Goal: Share content: Share content

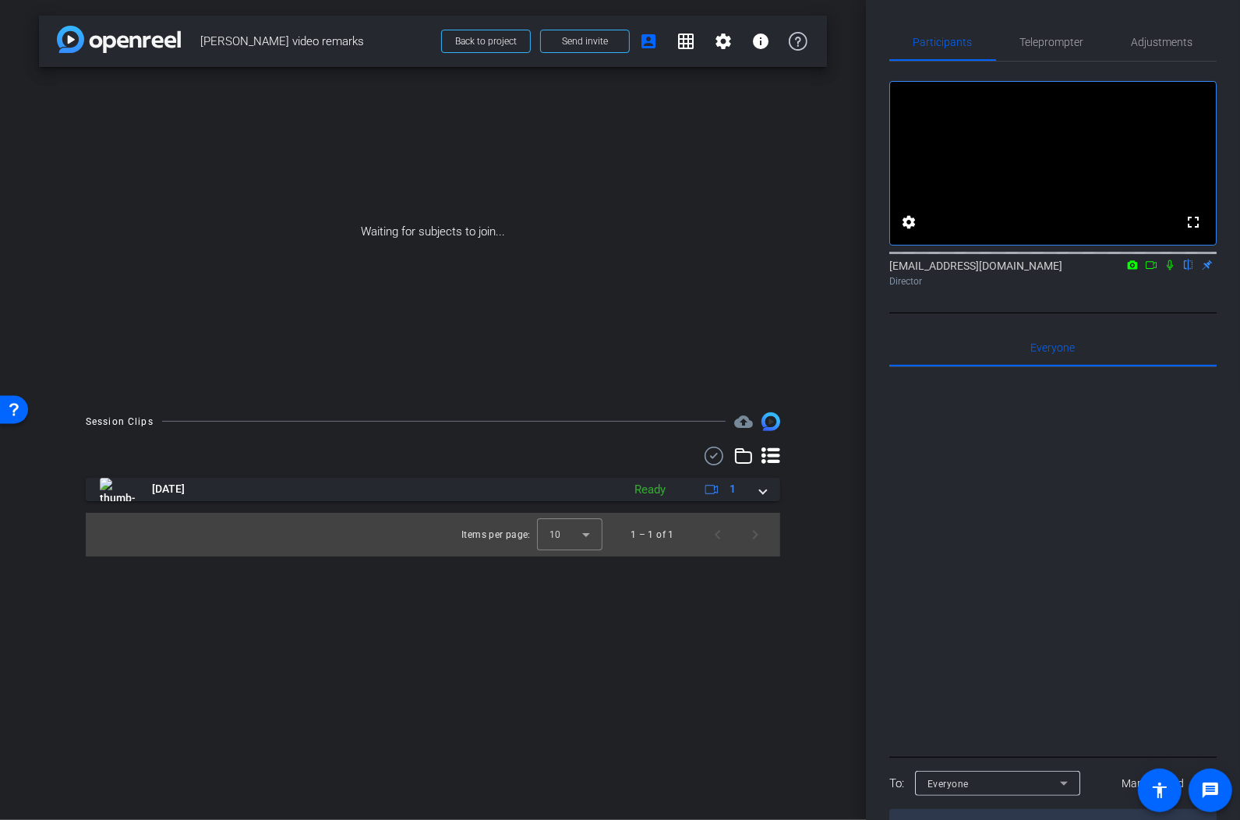
click at [146, 39] on img at bounding box center [119, 39] width 124 height 27
click at [76, 41] on img at bounding box center [119, 39] width 124 height 27
click at [490, 46] on span "Back to project" at bounding box center [486, 41] width 62 height 11
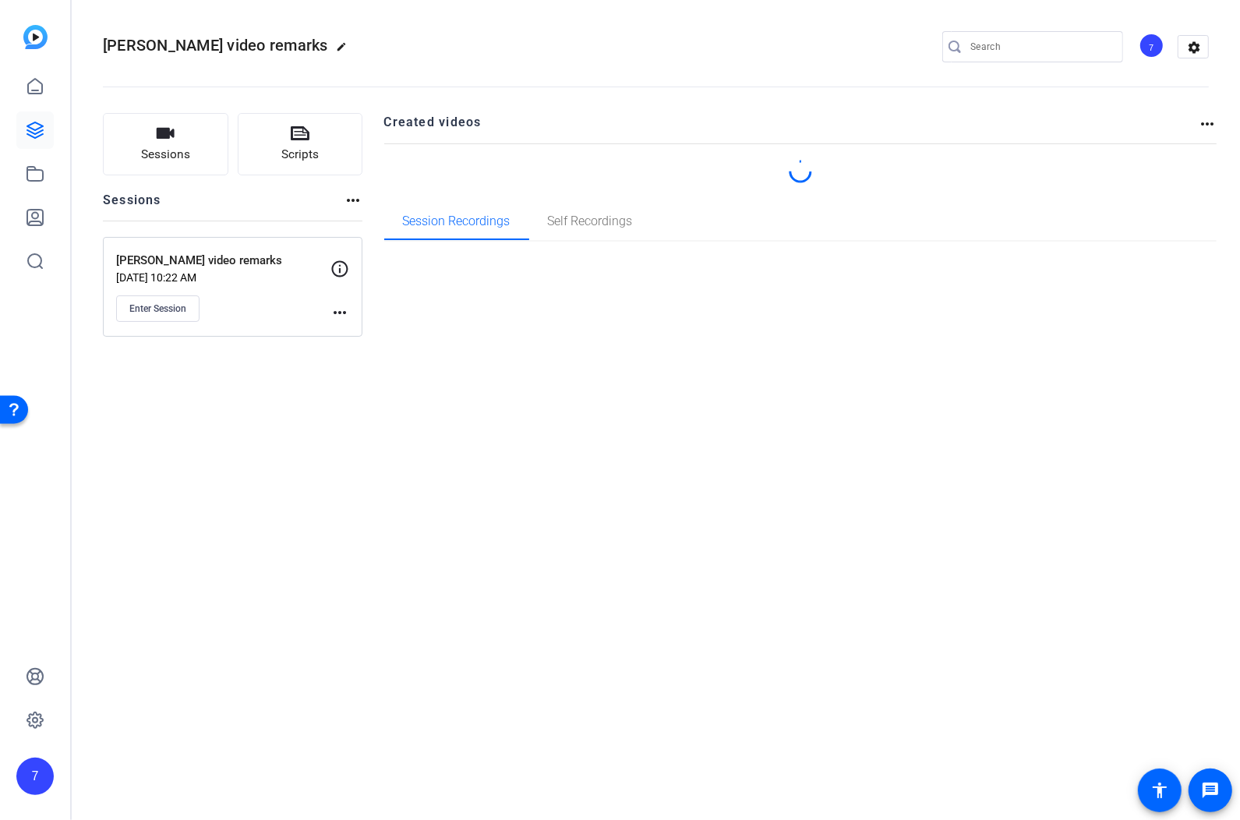
click at [189, 267] on p "[PERSON_NAME] video remarks" at bounding box center [223, 261] width 214 height 18
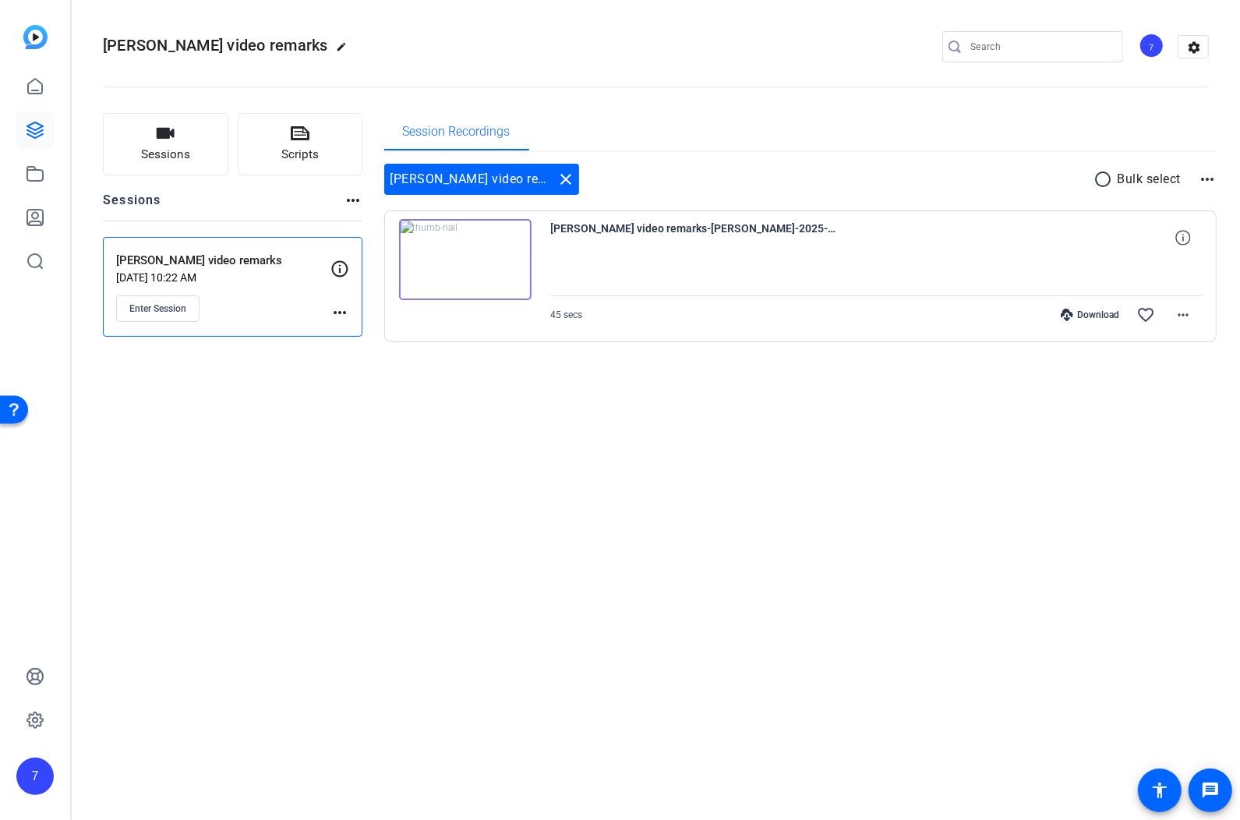
click at [253, 260] on p "[PERSON_NAME] video remarks" at bounding box center [223, 261] width 214 height 18
click at [480, 123] on span "Session Recordings" at bounding box center [457, 131] width 108 height 37
click at [33, 87] on icon at bounding box center [35, 86] width 19 height 19
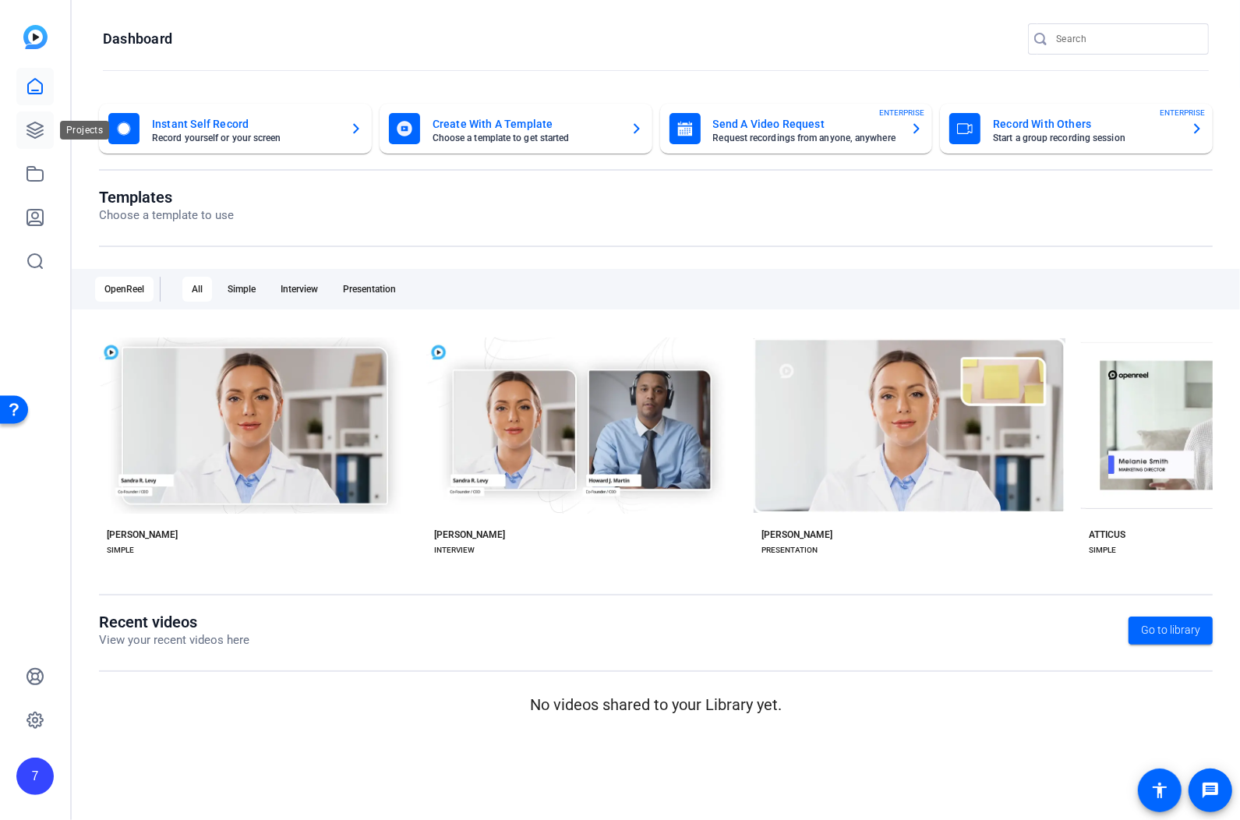
click at [30, 136] on icon at bounding box center [35, 130] width 16 height 16
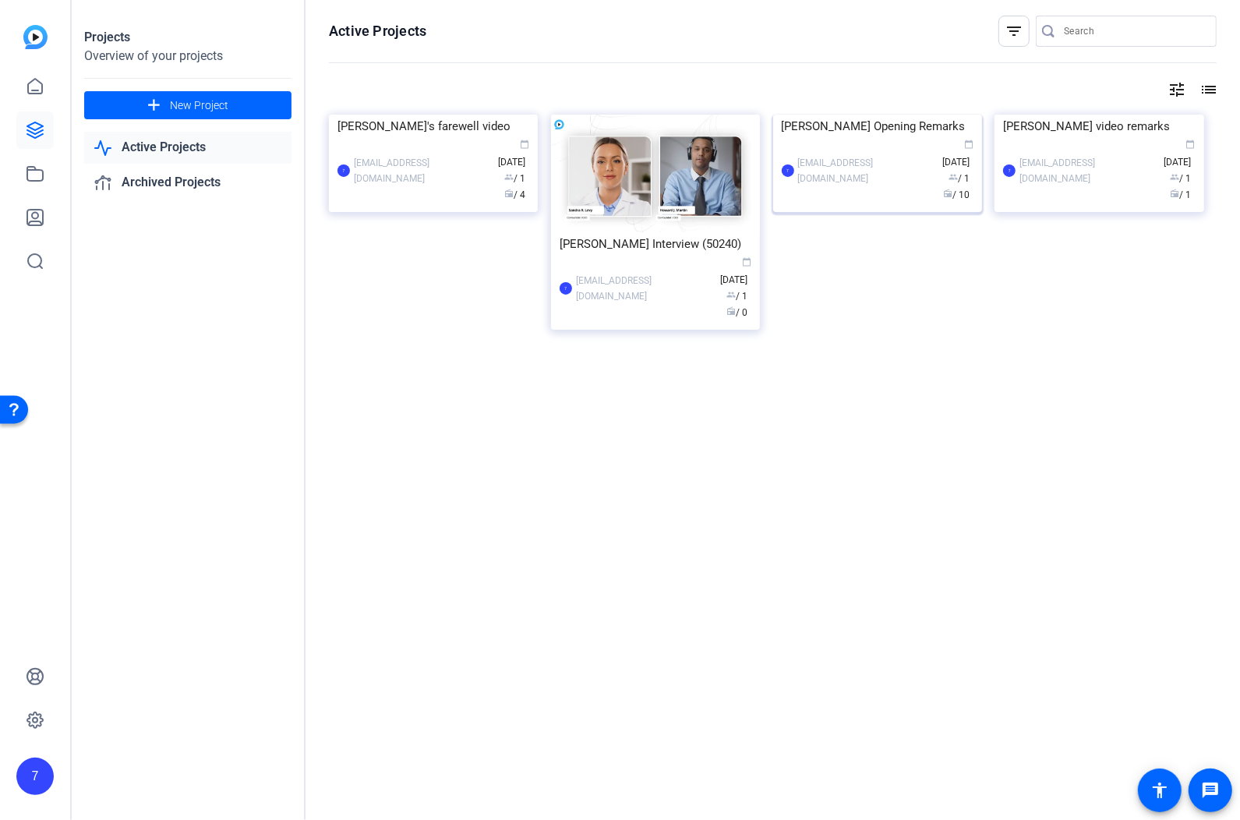
click at [942, 203] on div "calendar_today [DATE] group / 1 radio / 10" at bounding box center [957, 170] width 31 height 65
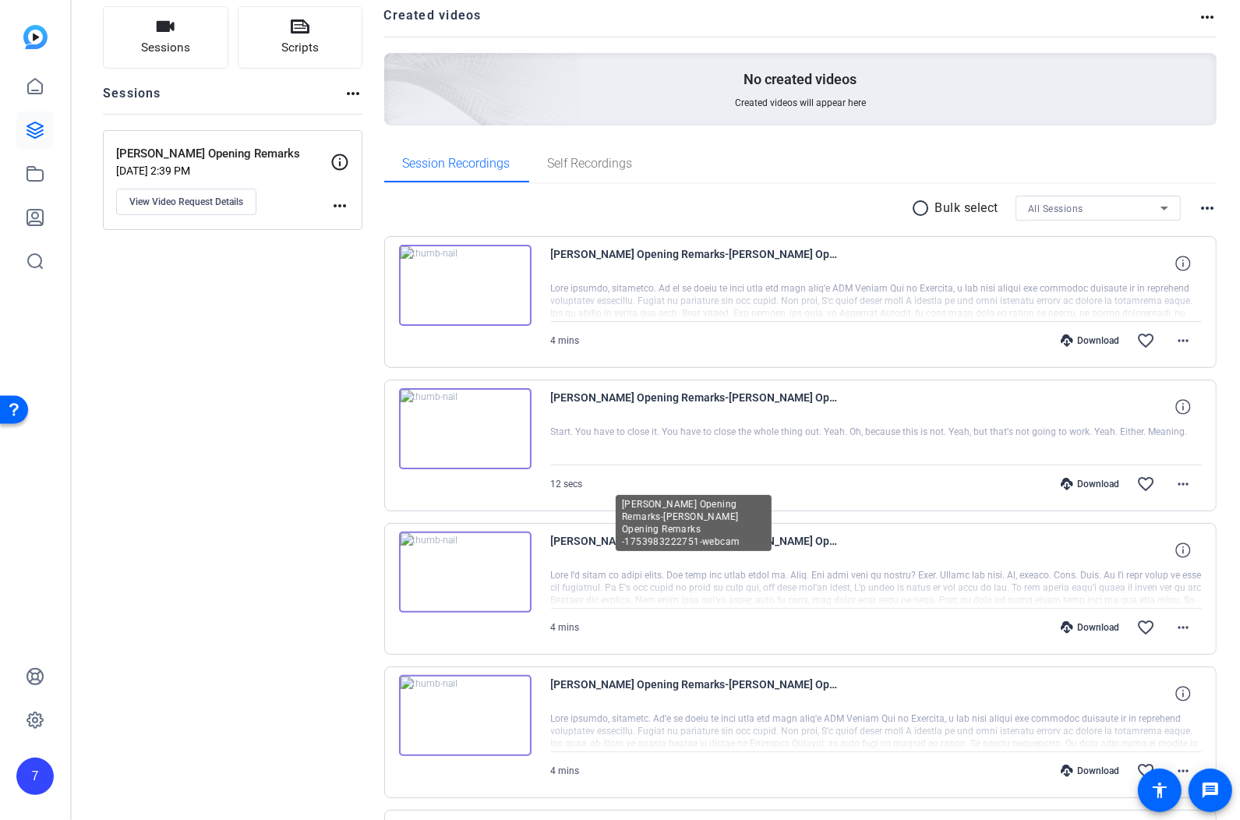
scroll to position [113, 0]
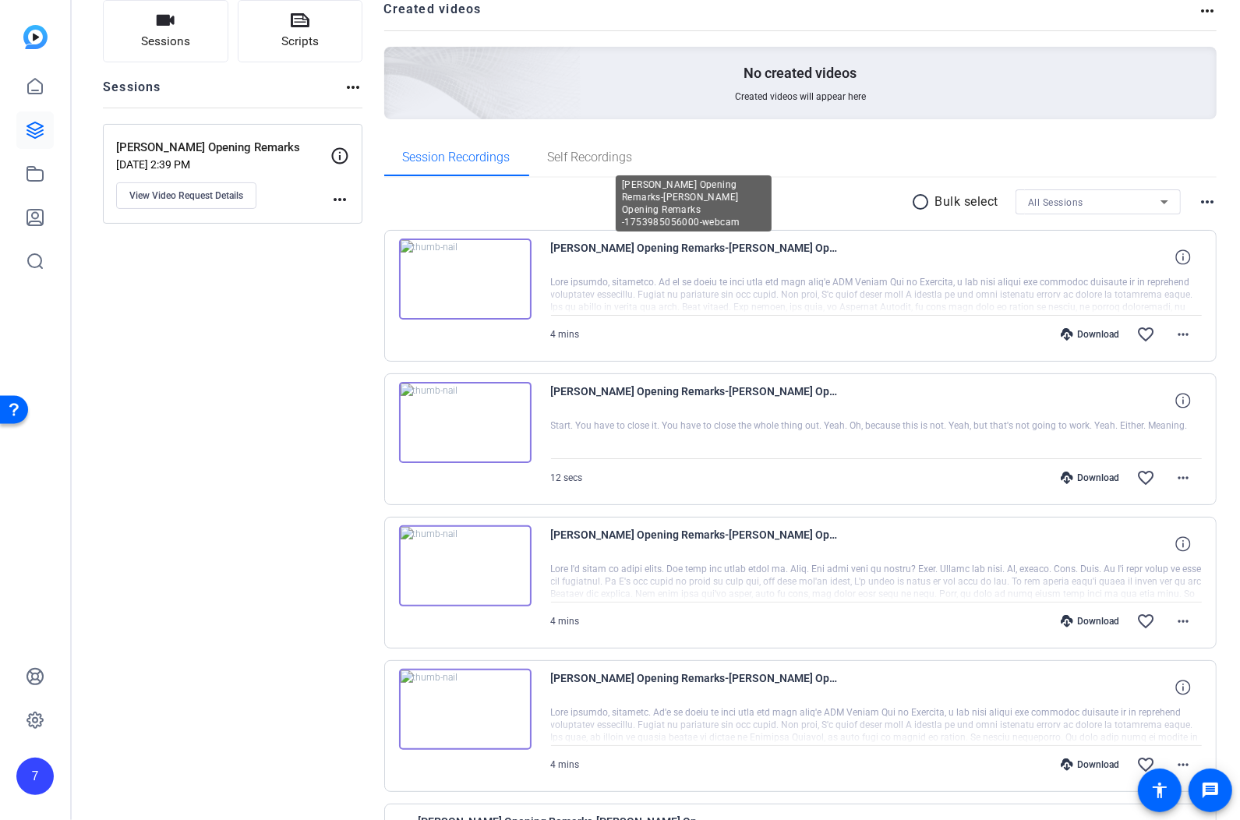
click at [633, 248] on span "[PERSON_NAME] Opening Remarks-[PERSON_NAME] Opening Remarks -1753985056000-webc…" at bounding box center [695, 257] width 288 height 37
click at [460, 279] on img at bounding box center [465, 279] width 133 height 81
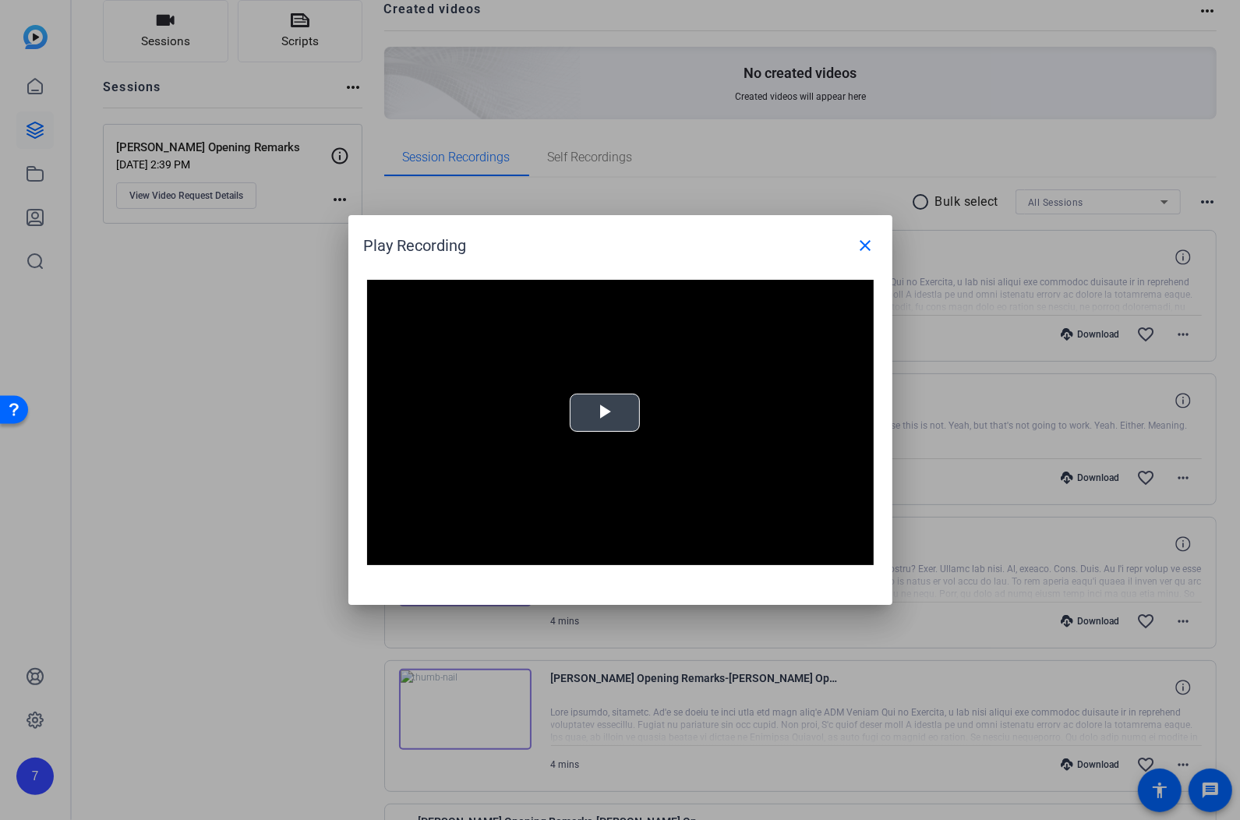
click at [605, 413] on span "Video Player" at bounding box center [605, 413] width 0 height 0
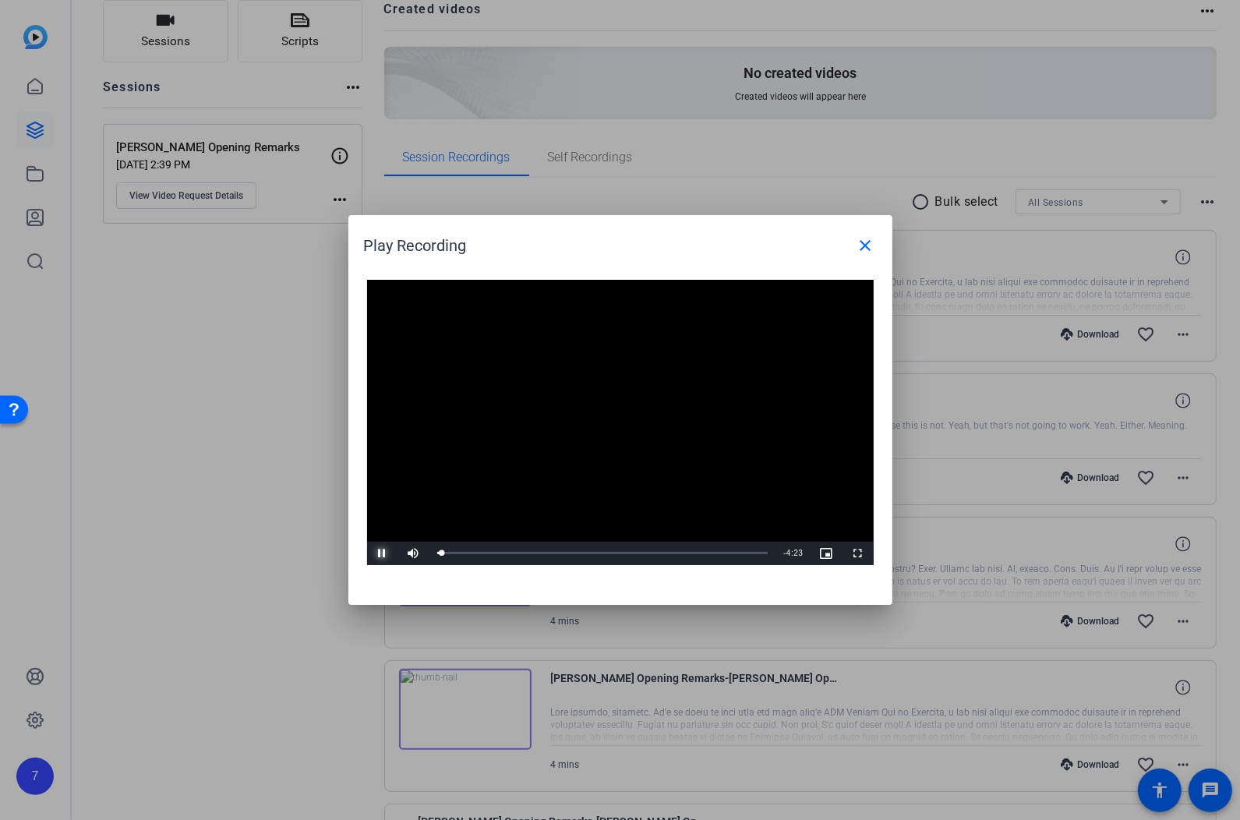
click at [384, 553] on span "Video Player" at bounding box center [382, 553] width 31 height 0
click at [864, 248] on mat-icon "close" at bounding box center [866, 245] width 19 height 19
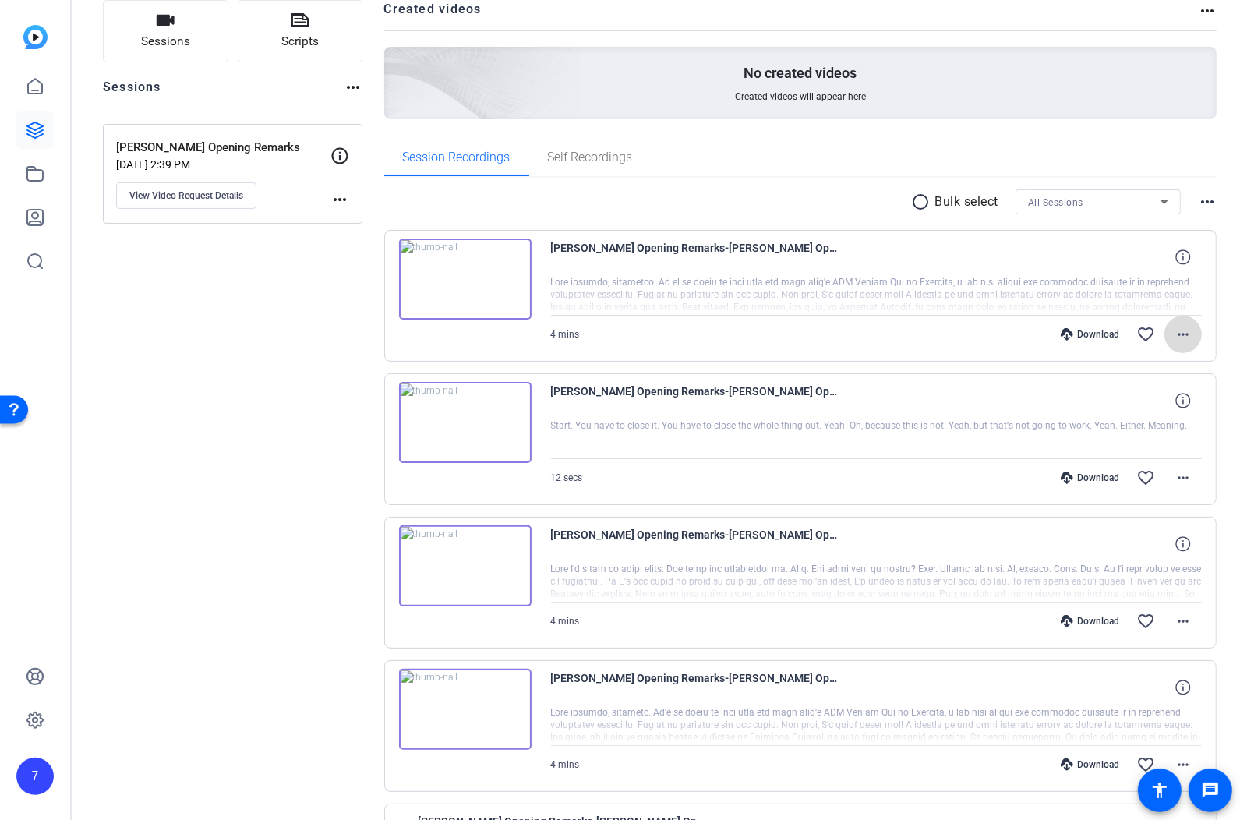
click at [1182, 337] on mat-icon "more_horiz" at bounding box center [1183, 334] width 19 height 19
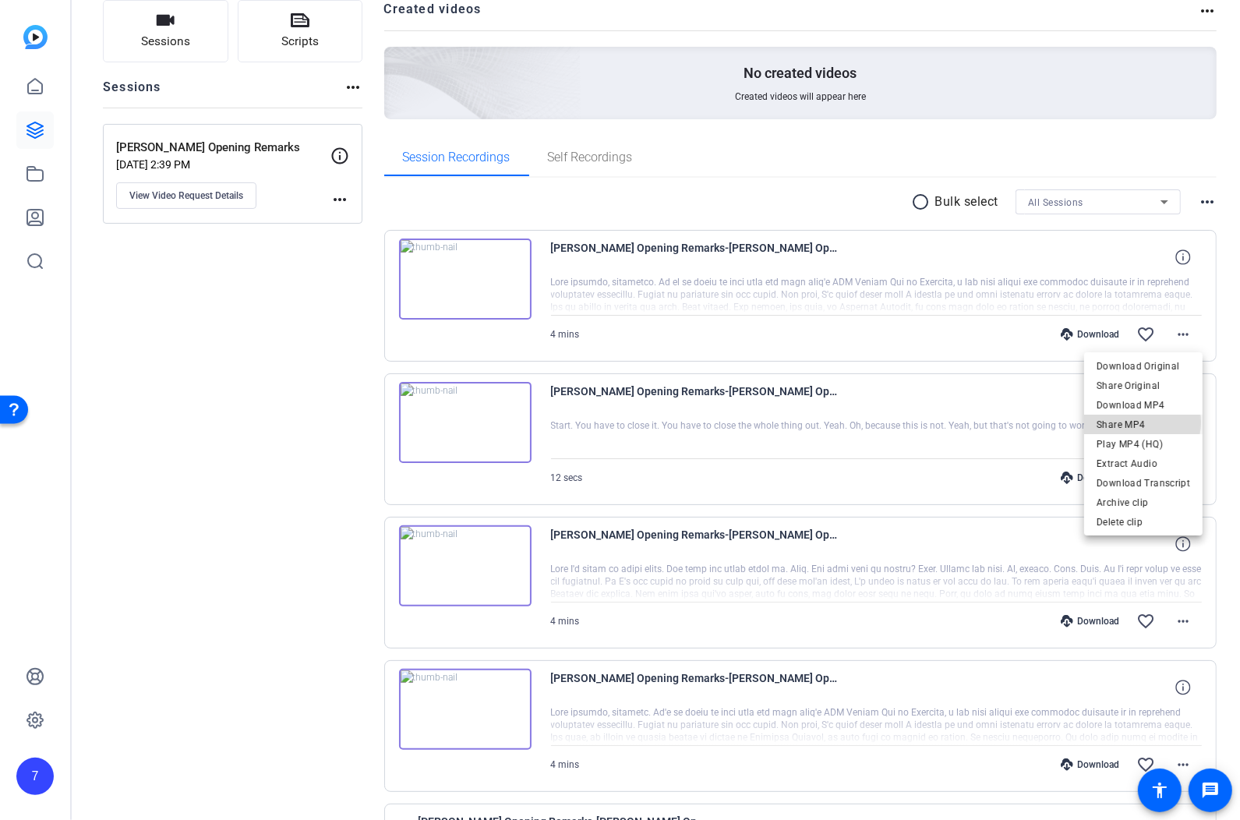
click at [1138, 422] on span "Share MP4" at bounding box center [1144, 424] width 94 height 19
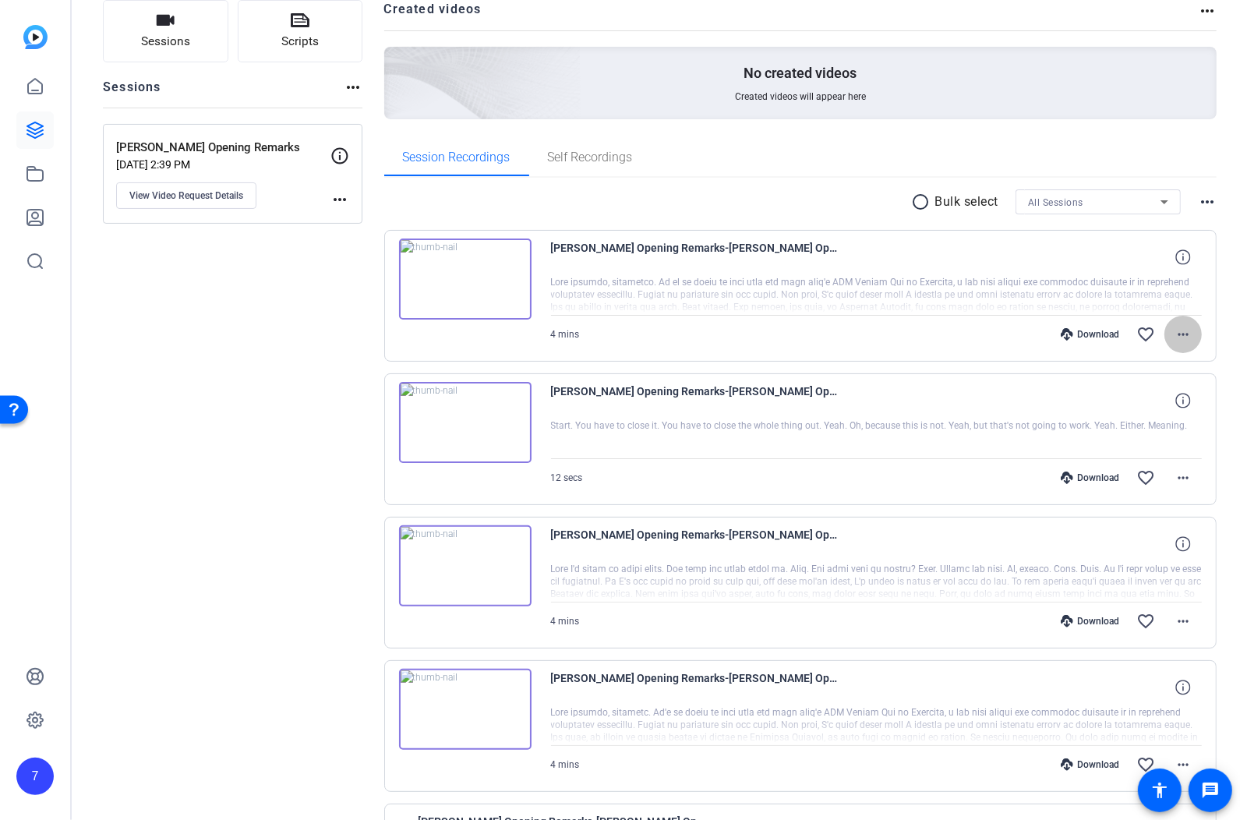
click at [1183, 332] on mat-icon "more_horiz" at bounding box center [1183, 334] width 19 height 19
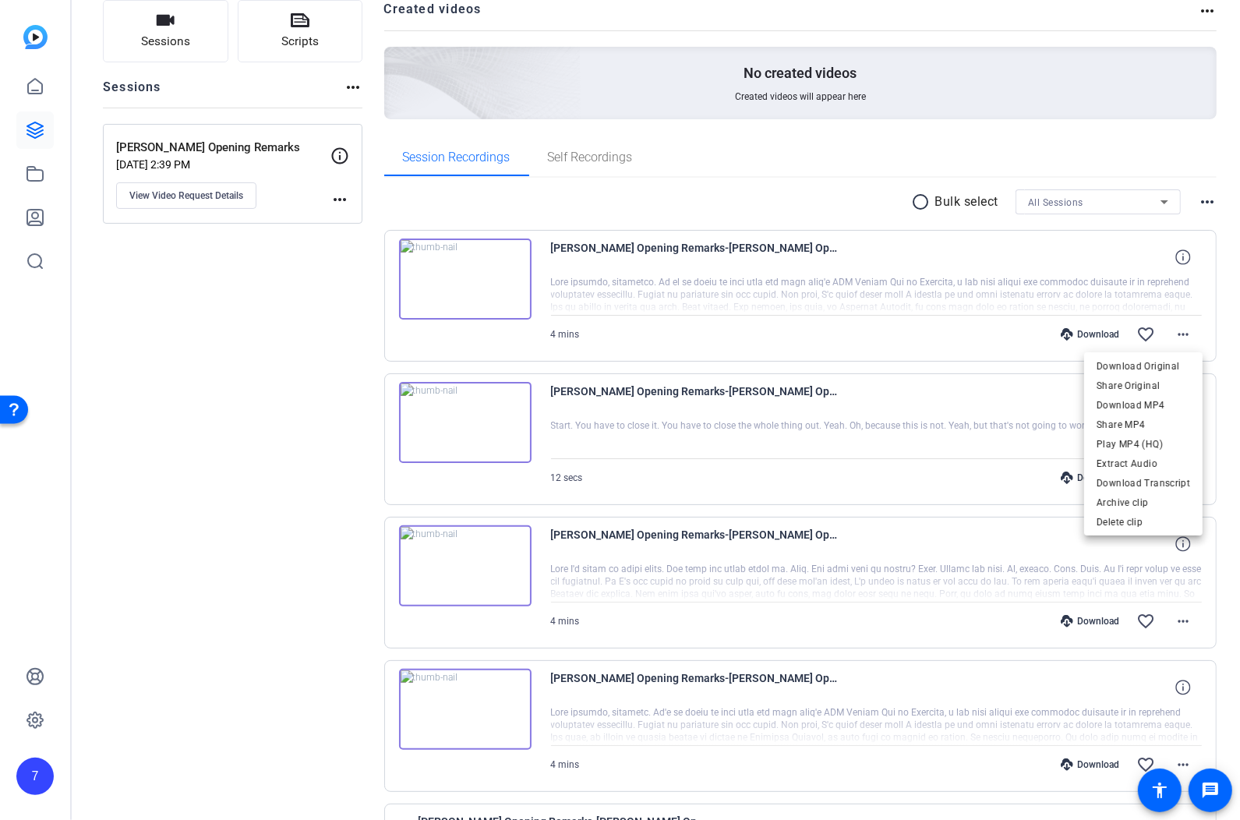
click at [744, 336] on div at bounding box center [620, 410] width 1240 height 820
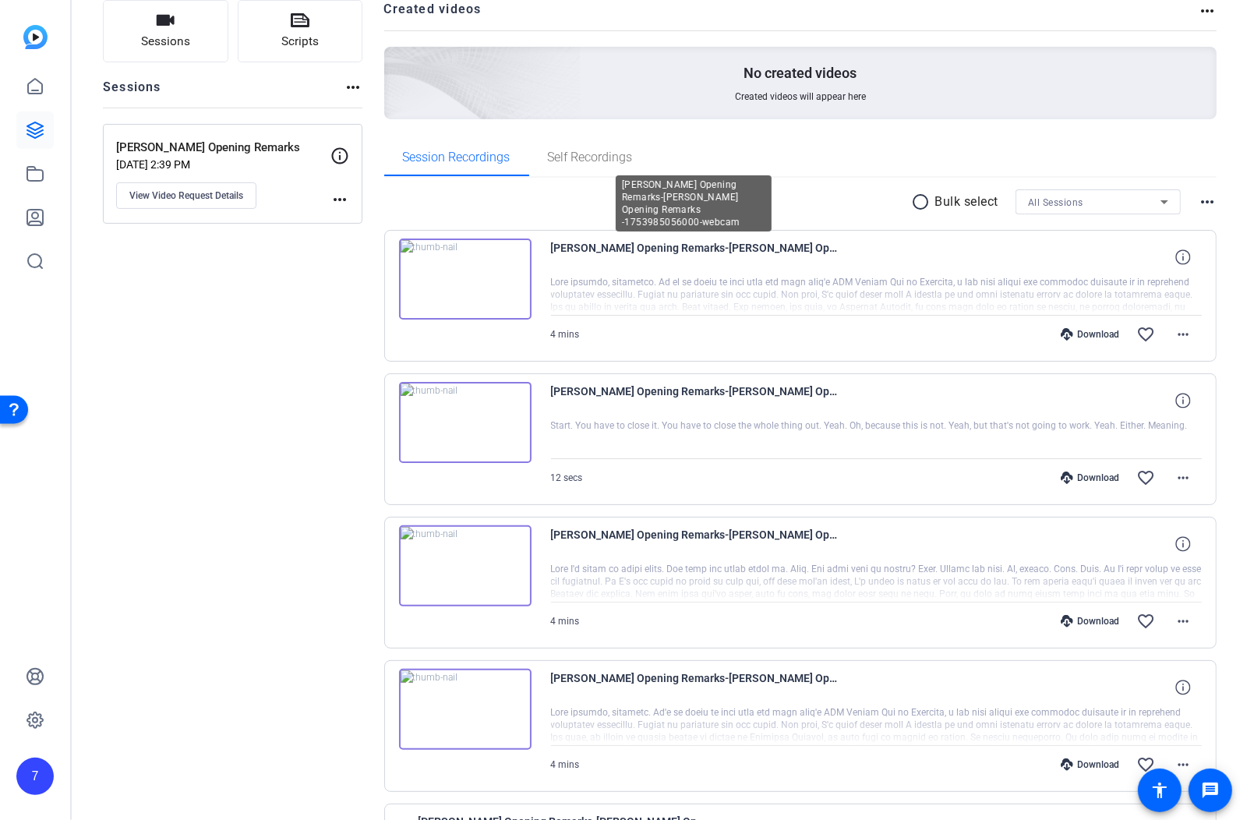
click at [718, 250] on span "[PERSON_NAME] Opening Remarks-[PERSON_NAME] Opening Remarks -1753985056000-webc…" at bounding box center [695, 257] width 288 height 37
click at [1180, 334] on mat-icon "more_horiz" at bounding box center [1183, 334] width 19 height 19
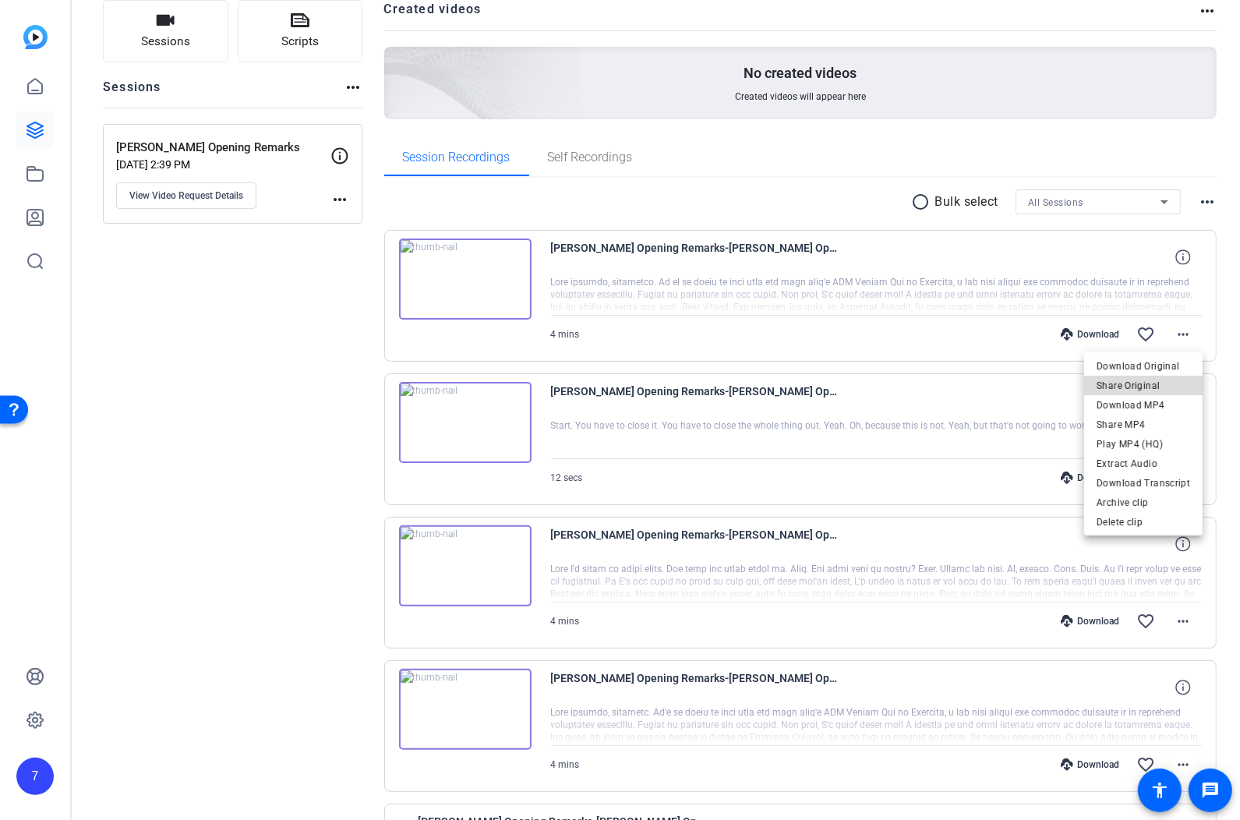
click at [1154, 391] on span "Share Original" at bounding box center [1144, 385] width 94 height 19
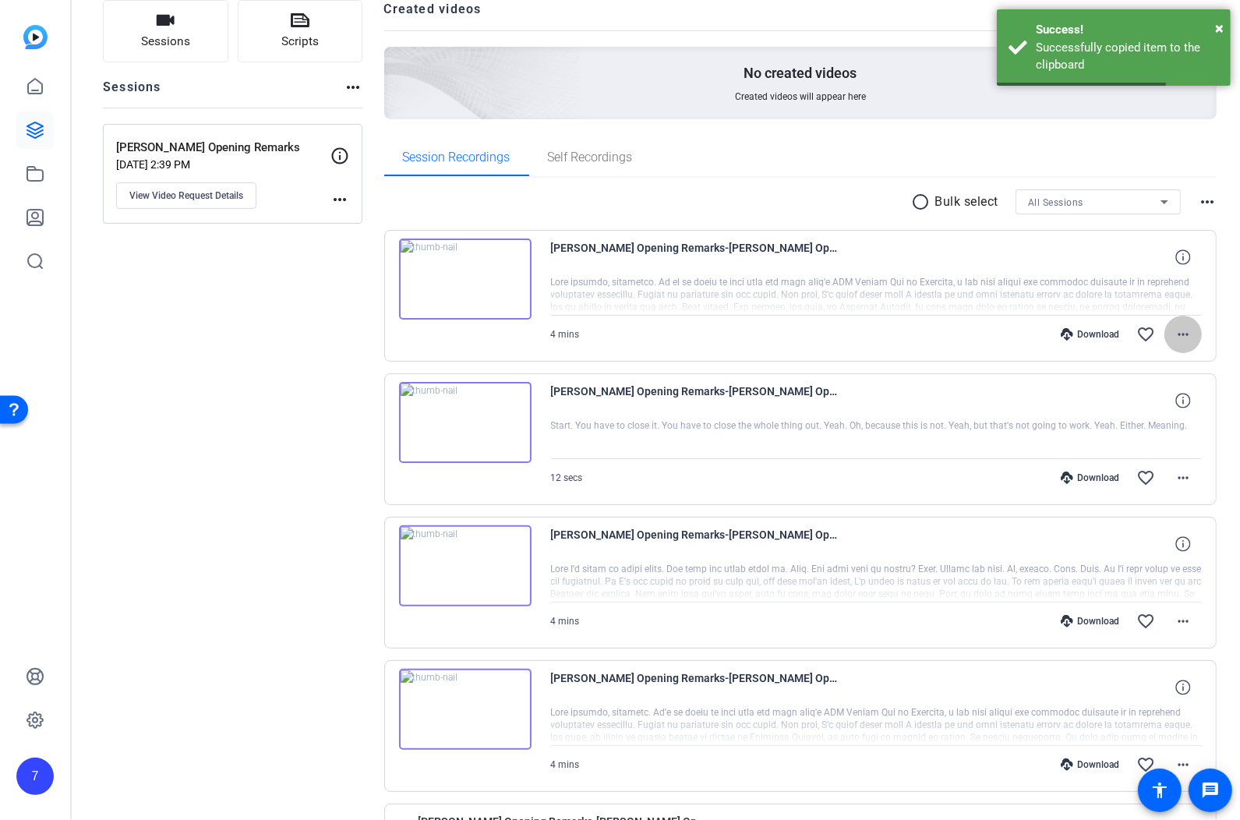
click at [1172, 343] on span at bounding box center [1183, 334] width 37 height 37
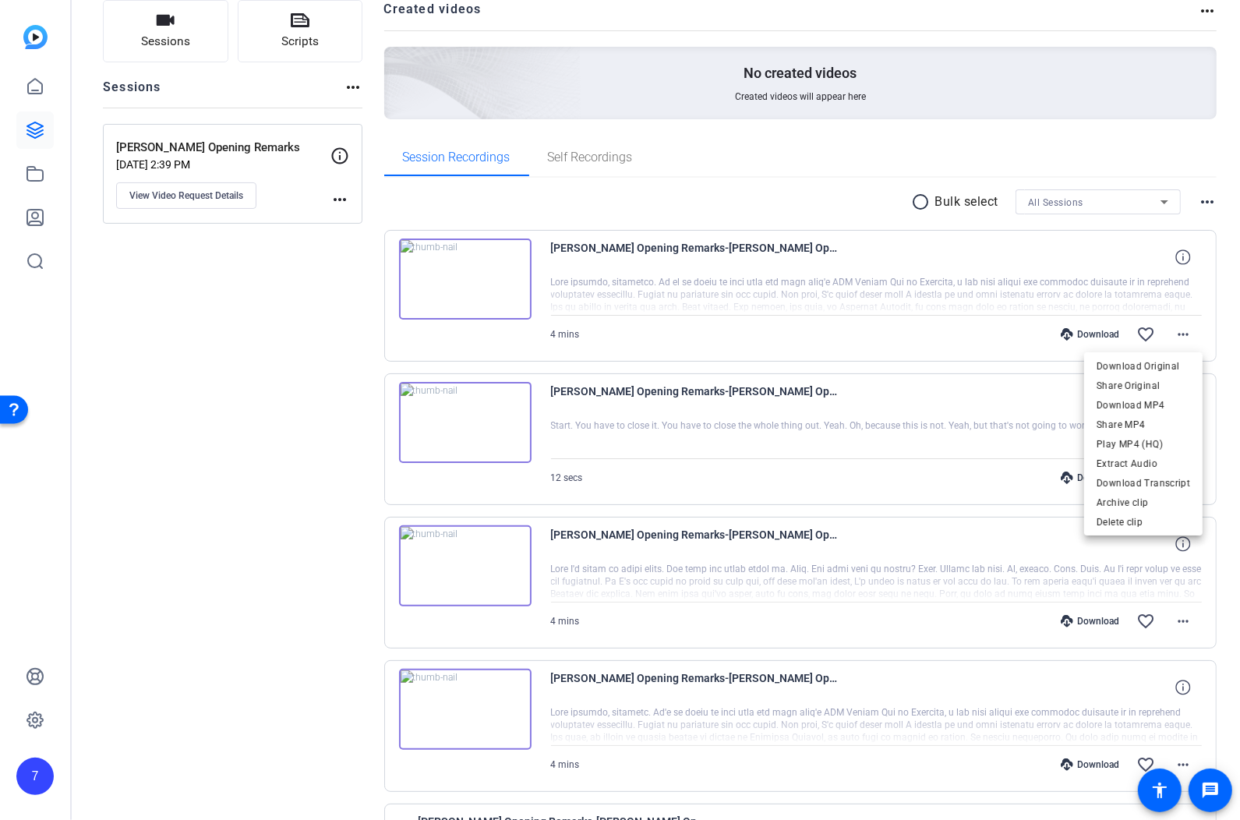
click at [167, 369] on div at bounding box center [620, 410] width 1240 height 820
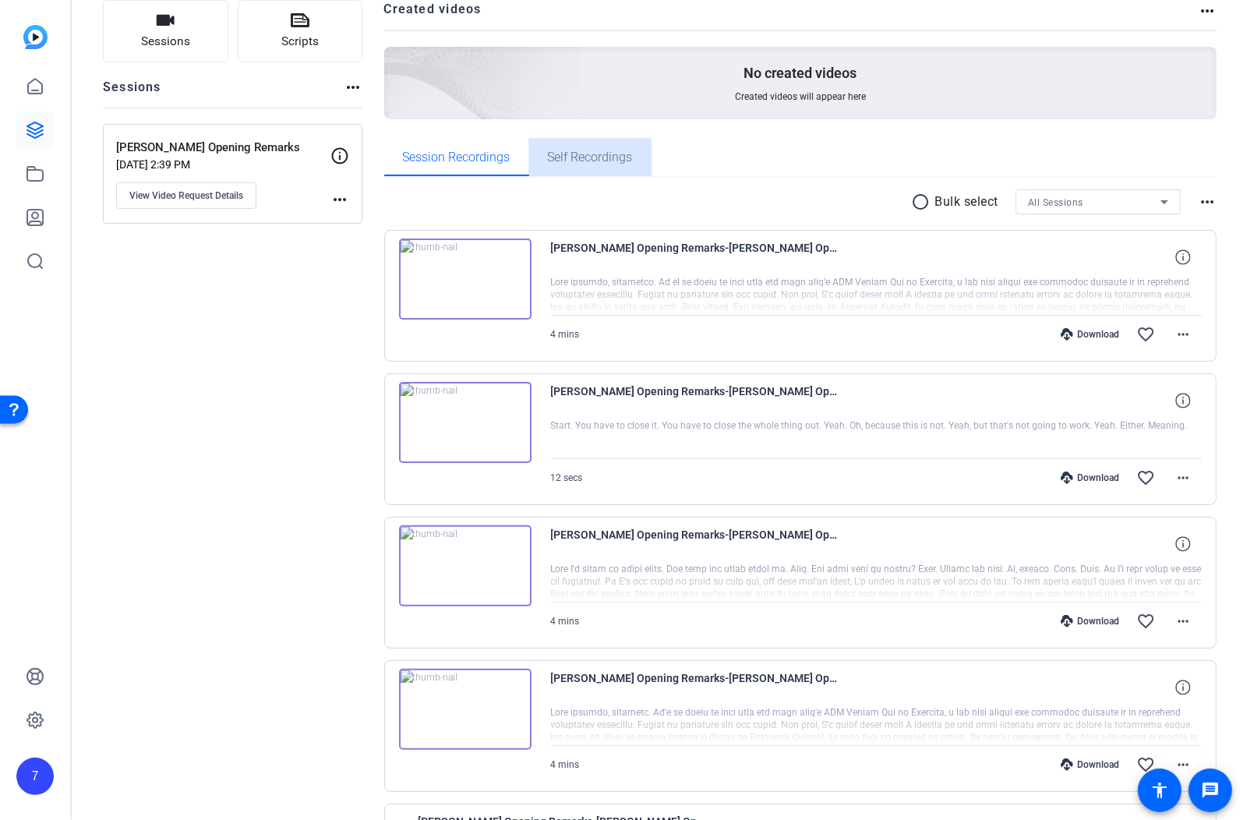
click at [604, 158] on span "Self Recordings" at bounding box center [590, 157] width 85 height 12
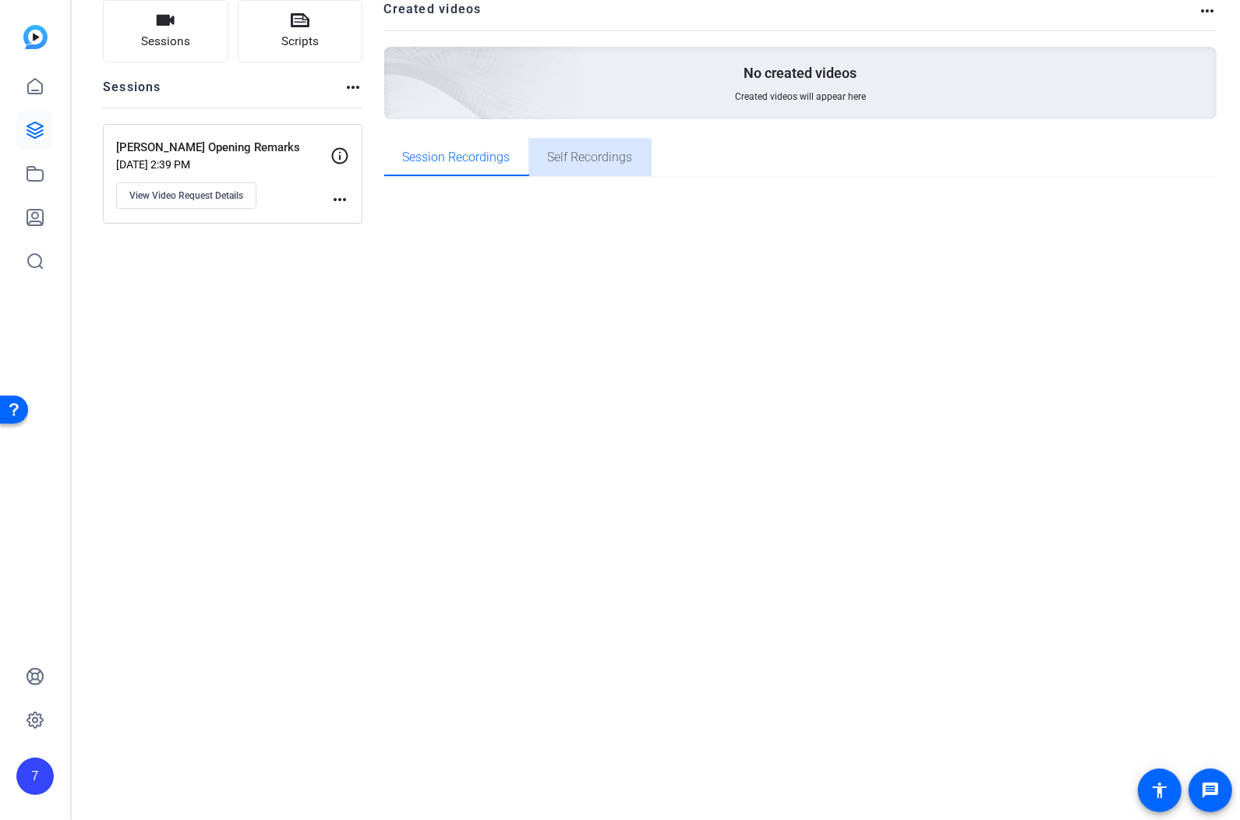
scroll to position [0, 0]
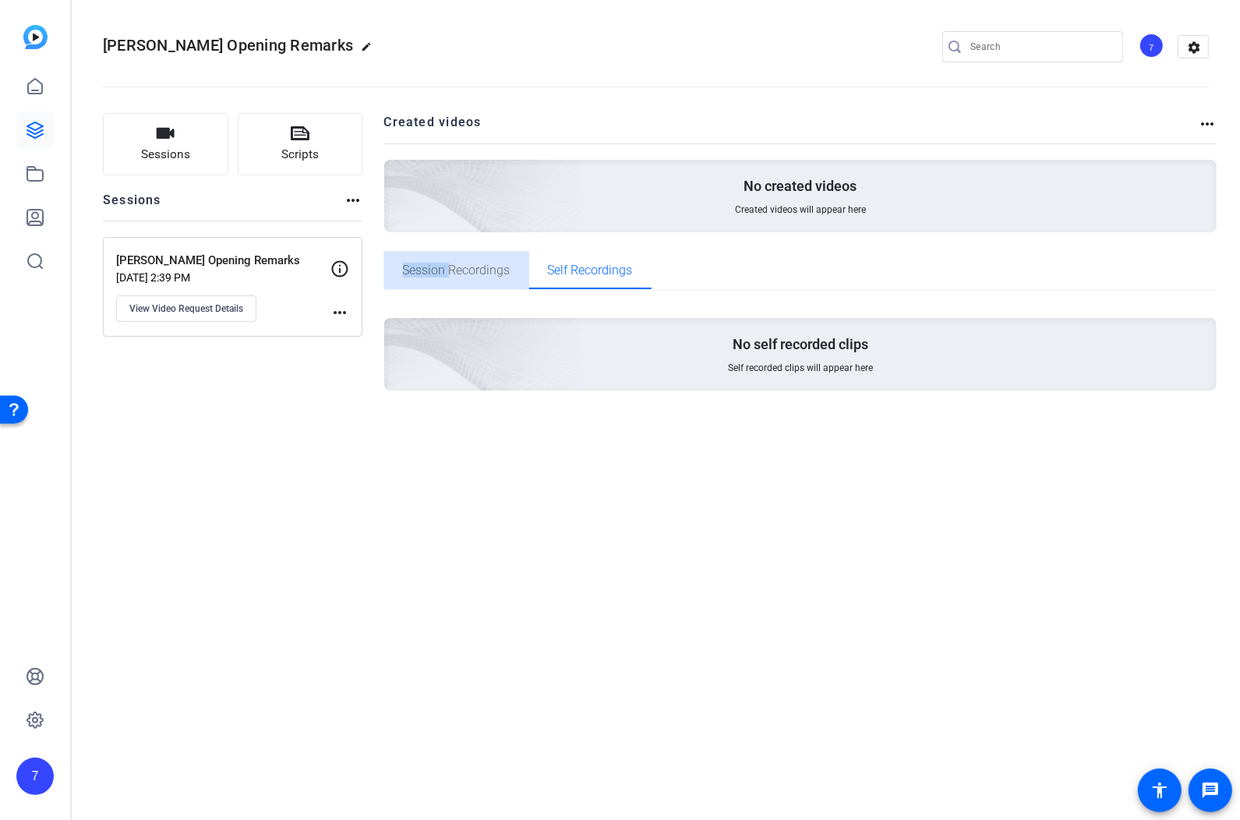
click at [450, 264] on span "Session Recordings" at bounding box center [457, 270] width 108 height 12
